Goal: Navigation & Orientation: Find specific page/section

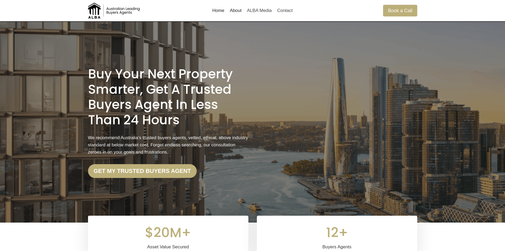
click at [234, 12] on link "About" at bounding box center [235, 10] width 17 height 13
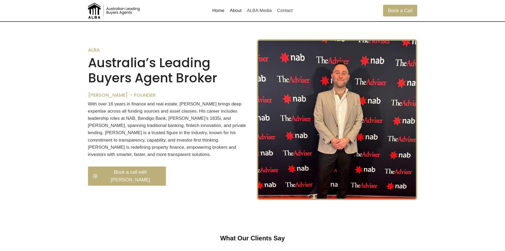
scroll to position [405, 0]
click at [143, 112] on p "With over 16 years in finance and real estate, [PERSON_NAME] brings deep expert…" at bounding box center [168, 129] width 160 height 58
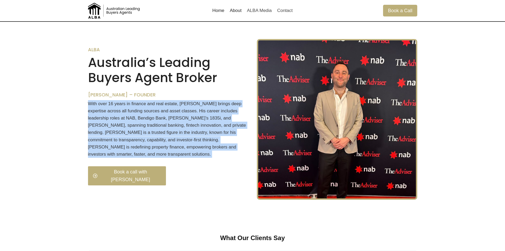
click at [143, 112] on p "With over 16 years in finance and real estate, [PERSON_NAME] brings deep expert…" at bounding box center [168, 129] width 160 height 58
click at [155, 125] on p "With over 16 years in finance and real estate, [PERSON_NAME] brings deep expert…" at bounding box center [168, 129] width 160 height 58
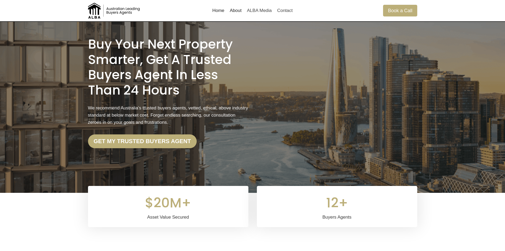
scroll to position [7, 0]
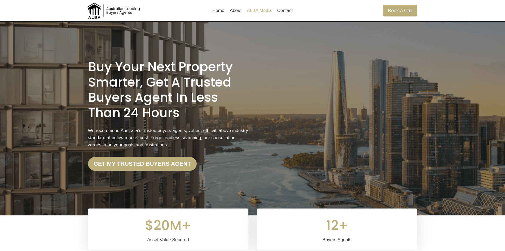
click at [260, 11] on link "ALBA Media" at bounding box center [259, 10] width 30 height 13
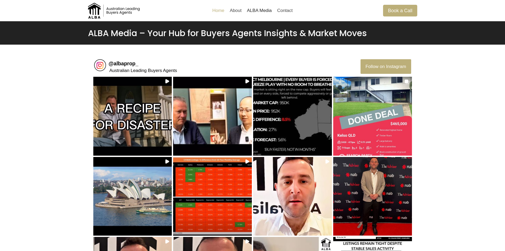
click at [217, 15] on link "Home" at bounding box center [219, 10] width 18 height 13
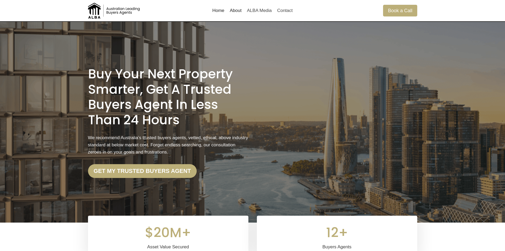
click at [119, 10] on img at bounding box center [114, 11] width 53 height 16
click at [118, 13] on img at bounding box center [114, 11] width 53 height 16
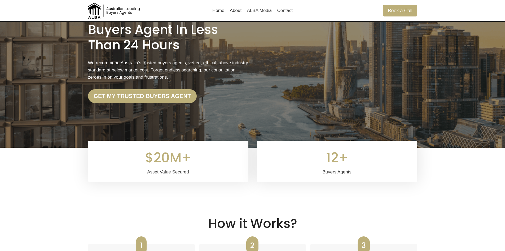
scroll to position [80, 0]
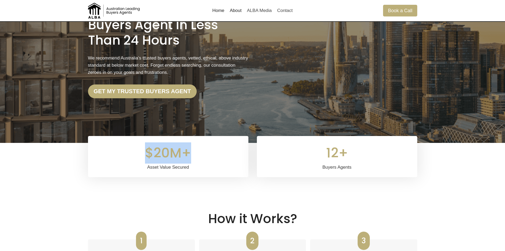
drag, startPoint x: 185, startPoint y: 154, endPoint x: 239, endPoint y: 159, distance: 54.9
click at [227, 158] on div "$20M+" at bounding box center [168, 152] width 148 height 21
drag, startPoint x: 302, startPoint y: 159, endPoint x: 315, endPoint y: 154, distance: 14.0
click at [305, 159] on div "12+" at bounding box center [337, 152] width 148 height 21
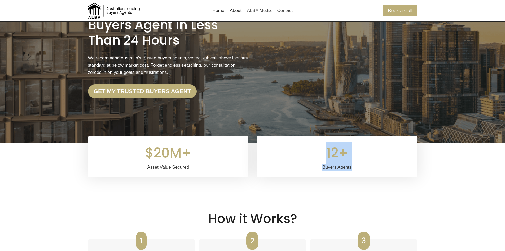
drag, startPoint x: 322, startPoint y: 148, endPoint x: 365, endPoint y: 171, distance: 48.4
click at [365, 171] on div "12+ 12+ Buyers Agents" at bounding box center [337, 156] width 160 height 41
click at [365, 169] on div "Buyers Agents" at bounding box center [337, 166] width 148 height 7
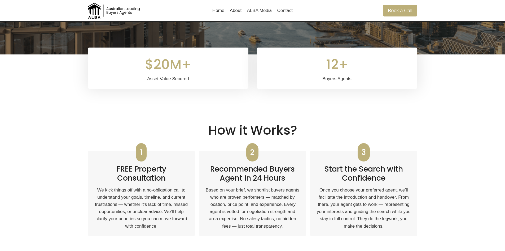
scroll to position [186, 0]
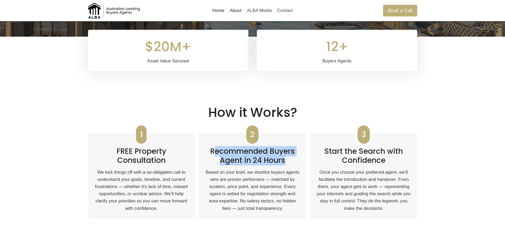
drag, startPoint x: 221, startPoint y: 150, endPoint x: 299, endPoint y: 163, distance: 78.7
click at [299, 163] on h2 "Recommended Buyers Agent in 24 Hours" at bounding box center [253, 153] width 94 height 22
click at [291, 161] on h2 "Recommended Buyers Agent in 24 Hours" at bounding box center [253, 153] width 94 height 22
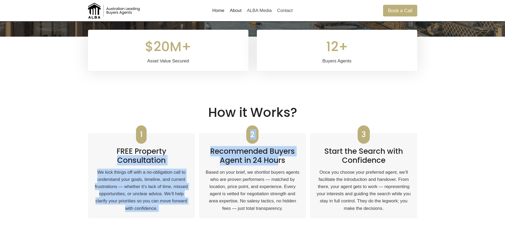
drag, startPoint x: 265, startPoint y: 160, endPoint x: 197, endPoint y: 152, distance: 68.6
click at [197, 152] on div "1 FREE Property Consultation We kick things off with a no-obligation call to un…" at bounding box center [252, 175] width 329 height 98
click at [176, 151] on h2 "FREE Property Consultation" at bounding box center [141, 153] width 94 height 22
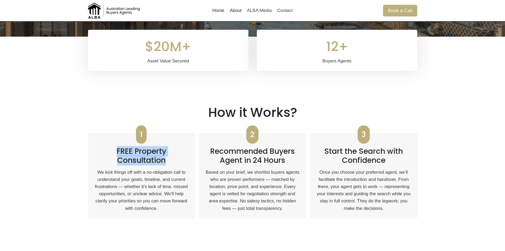
drag, startPoint x: 116, startPoint y: 150, endPoint x: 177, endPoint y: 161, distance: 61.9
click at [177, 161] on h2 "FREE Property Consultation" at bounding box center [141, 153] width 94 height 22
click at [178, 161] on h2 "FREE Property Consultation" at bounding box center [141, 153] width 94 height 22
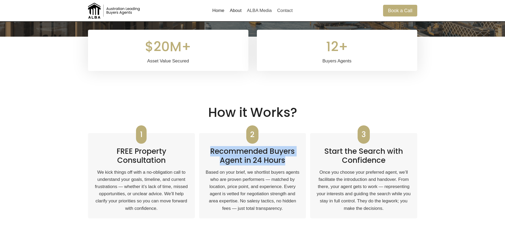
drag, startPoint x: 214, startPoint y: 150, endPoint x: 302, endPoint y: 160, distance: 88.9
click at [302, 160] on div "2 Recommended Buyers Agent in 24 Hours Based on your brief, we shortlist buyers…" at bounding box center [252, 175] width 107 height 85
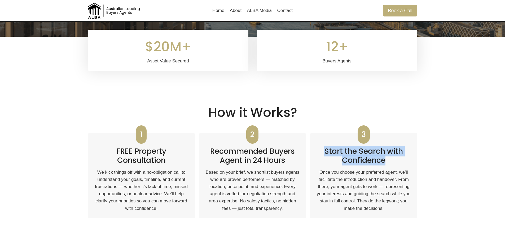
drag, startPoint x: 325, startPoint y: 149, endPoint x: 395, endPoint y: 164, distance: 71.8
click at [395, 164] on h2 "Start the Search with Confidence" at bounding box center [364, 153] width 94 height 22
click at [396, 164] on h2 "Start the Search with Confidence" at bounding box center [364, 153] width 94 height 22
drag, startPoint x: 388, startPoint y: 162, endPoint x: 324, endPoint y: 153, distance: 64.2
click at [324, 153] on h2 "Start the Search with Confidence" at bounding box center [364, 153] width 94 height 22
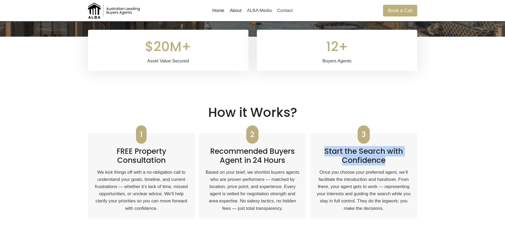
click at [324, 153] on h2 "Start the Search with Confidence" at bounding box center [364, 153] width 94 height 22
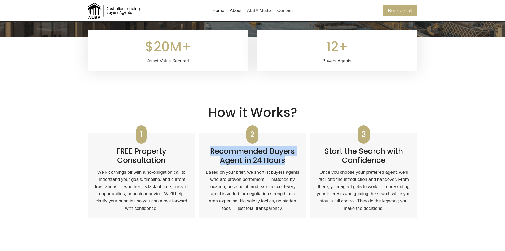
drag, startPoint x: 275, startPoint y: 158, endPoint x: 204, endPoint y: 152, distance: 71.0
click at [204, 152] on div "2 Recommended Buyers Agent in 24 Hours Based on your brief, we shortlist buyers…" at bounding box center [252, 175] width 107 height 85
click at [202, 153] on div "2 Recommended Buyers Agent in 24 Hours Based on your brief, we shortlist buyers…" at bounding box center [252, 175] width 107 height 85
drag, startPoint x: 209, startPoint y: 151, endPoint x: 295, endPoint y: 161, distance: 86.3
click at [295, 161] on h2 "Recommended Buyers Agent in 24 Hours" at bounding box center [253, 153] width 94 height 22
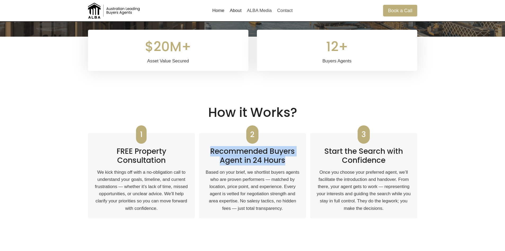
click at [296, 161] on h2 "Recommended Buyers Agent in 24 Hours" at bounding box center [253, 153] width 94 height 22
drag, startPoint x: 288, startPoint y: 161, endPoint x: 201, endPoint y: 149, distance: 88.1
click at [201, 149] on div "2 Recommended Buyers Agent in 24 Hours Based on your brief, we shortlist buyers…" at bounding box center [252, 175] width 107 height 85
click at [204, 149] on div "2 Recommended Buyers Agent in 24 Hours Based on your brief, we shortlist buyers…" at bounding box center [252, 175] width 107 height 85
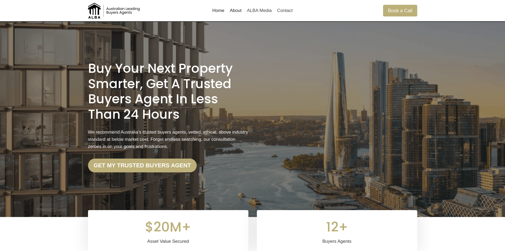
scroll to position [0, 0]
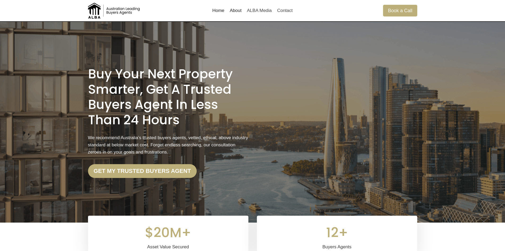
click at [216, 13] on link "Home" at bounding box center [219, 10] width 18 height 13
